Goal: Go to known website: Access a specific website the user already knows

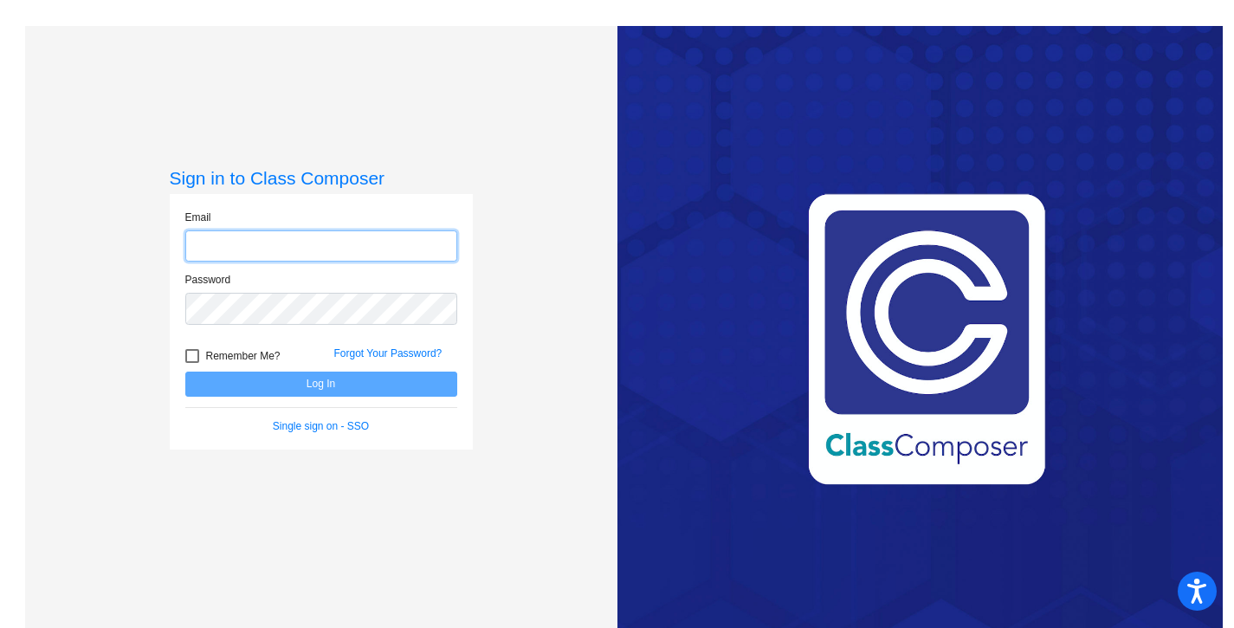
type input "[PERSON_NAME][EMAIL_ADDRESS][PERSON_NAME][DOMAIN_NAME]"
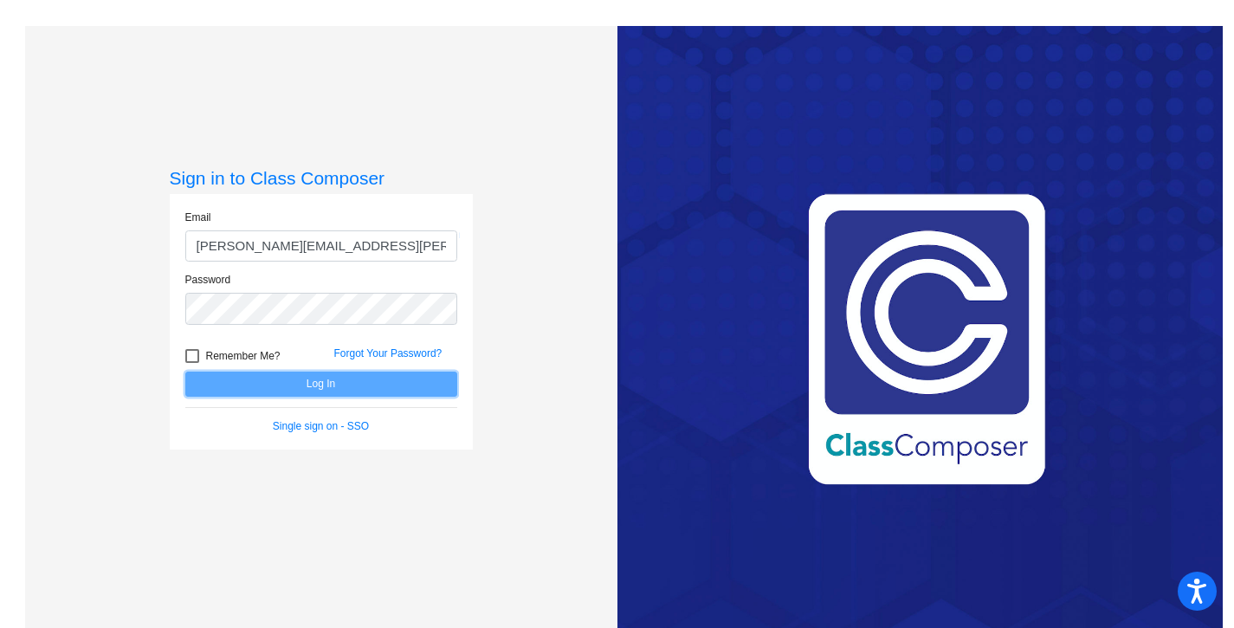
click at [276, 385] on button "Log In" at bounding box center [321, 383] width 272 height 25
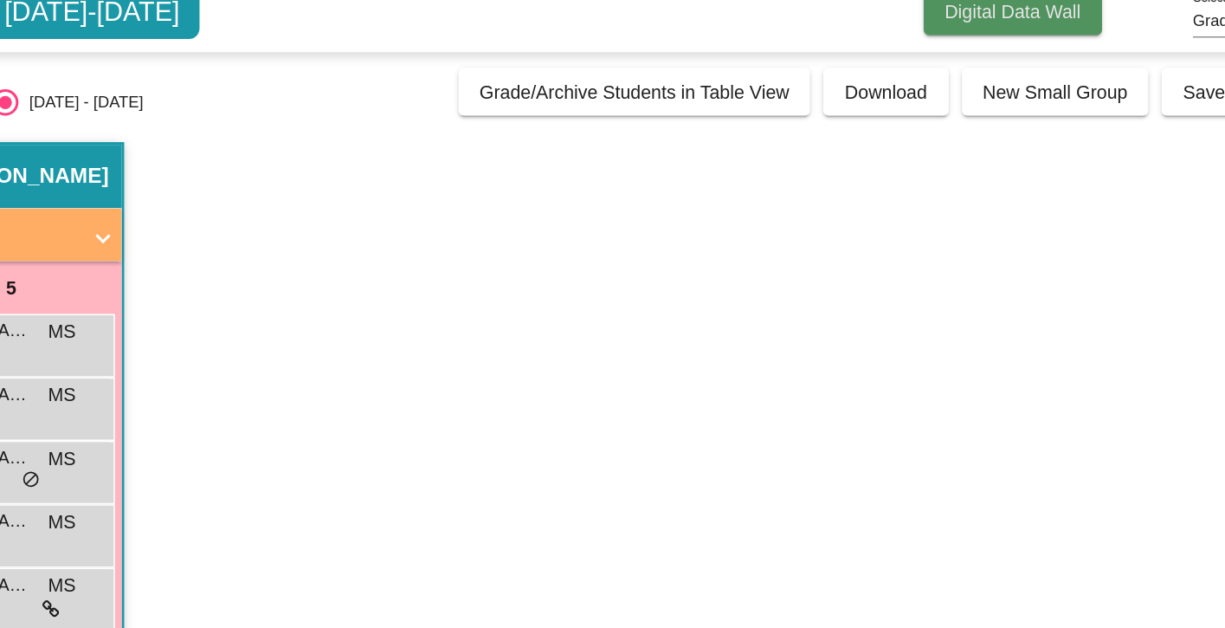
click at [945, 81] on span "Digital Data Wall" at bounding box center [969, 79] width 89 height 14
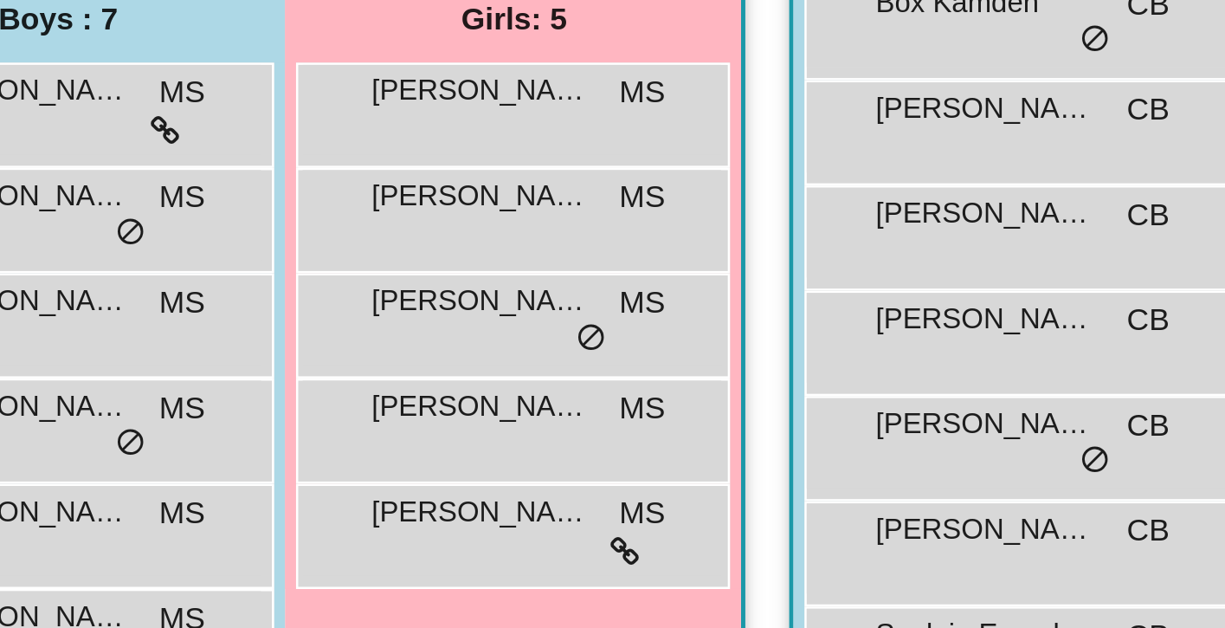
scroll to position [202, 0]
